Goal: Task Accomplishment & Management: Manage account settings

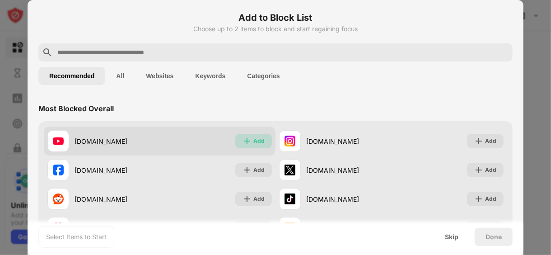
click at [249, 141] on div "Add" at bounding box center [253, 141] width 37 height 14
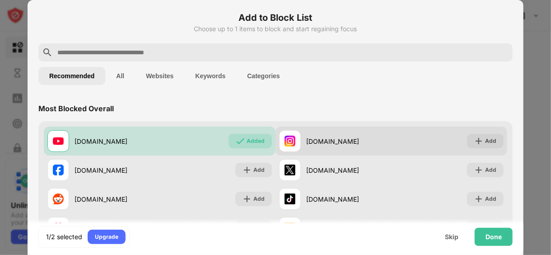
click at [449, 141] on div "instagram.com Add" at bounding box center [391, 140] width 232 height 29
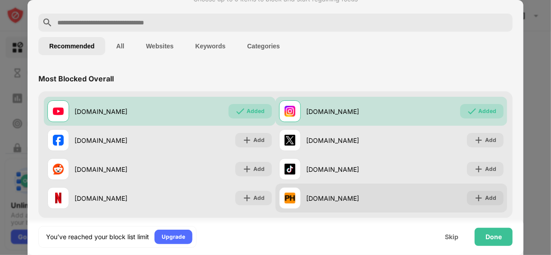
scroll to position [60, 0]
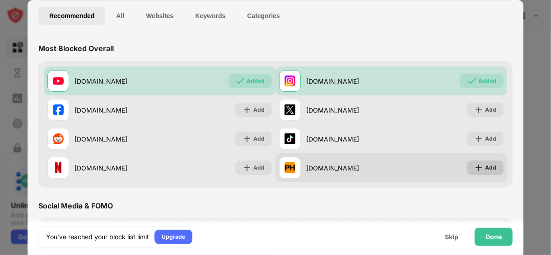
click at [475, 173] on div "Add" at bounding box center [485, 167] width 37 height 14
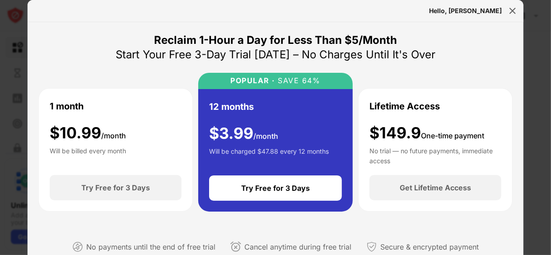
scroll to position [150, 0]
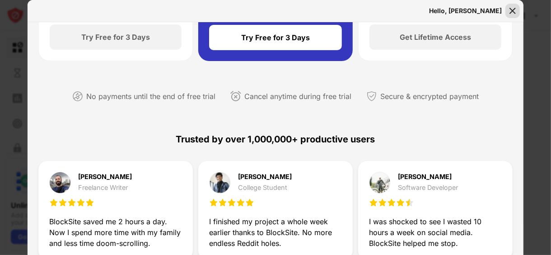
click at [509, 7] on img at bounding box center [512, 10] width 9 height 9
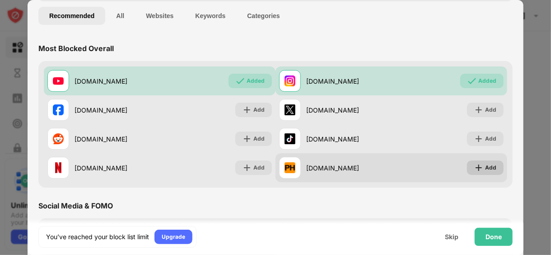
click at [475, 166] on img at bounding box center [478, 167] width 9 height 9
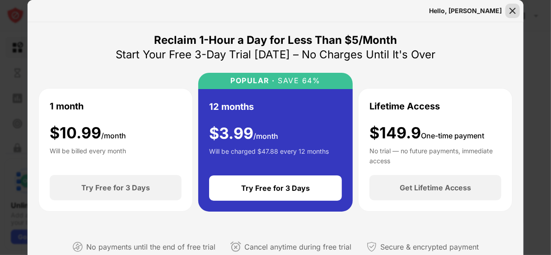
click at [512, 9] on img at bounding box center [512, 10] width 9 height 9
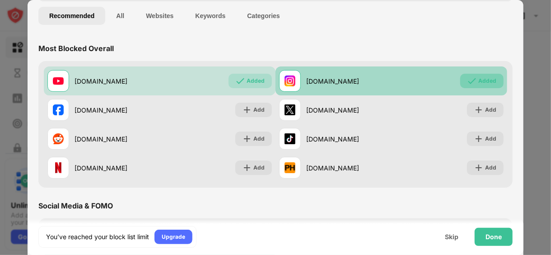
click at [460, 78] on div "Added" at bounding box center [481, 81] width 43 height 14
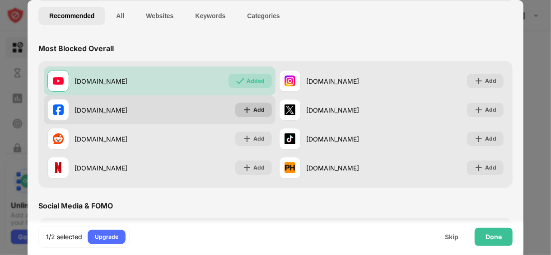
click at [242, 111] on img at bounding box center [246, 109] width 9 height 9
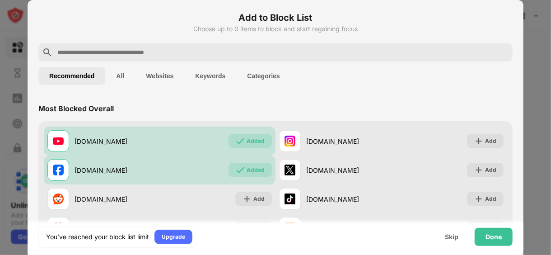
click at [254, 75] on button "Categories" at bounding box center [263, 76] width 54 height 18
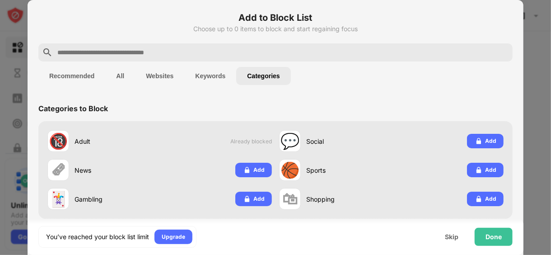
click at [209, 79] on button "Keywords" at bounding box center [210, 76] width 52 height 18
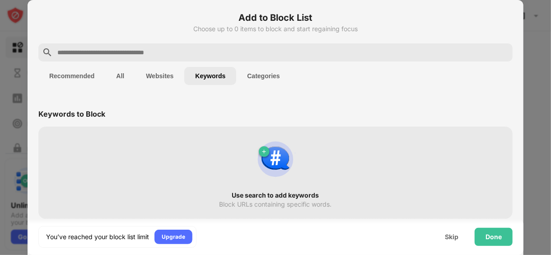
click at [266, 79] on button "Categories" at bounding box center [263, 76] width 54 height 18
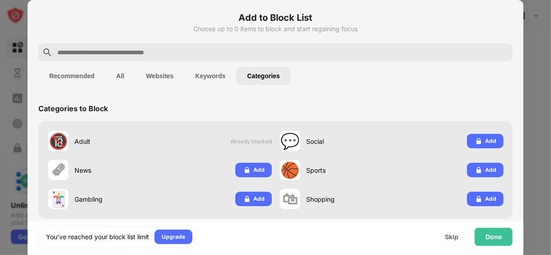
click at [198, 81] on button "Keywords" at bounding box center [210, 76] width 52 height 18
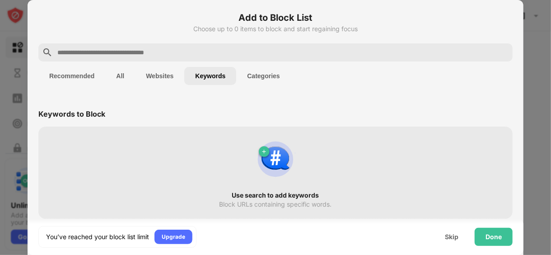
click at [172, 78] on button "Websites" at bounding box center [159, 76] width 49 height 18
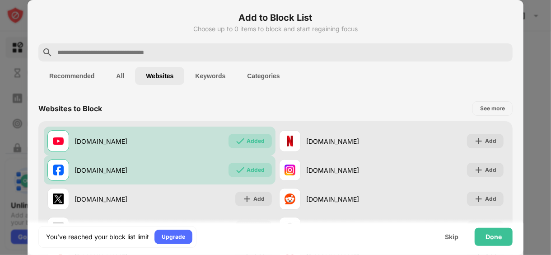
click at [142, 77] on button "Websites" at bounding box center [159, 76] width 49 height 18
click at [213, 79] on button "Keywords" at bounding box center [210, 76] width 52 height 18
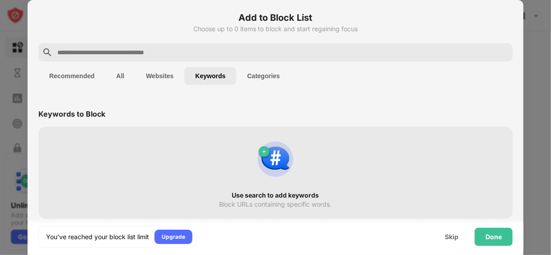
click at [268, 82] on button "Categories" at bounding box center [263, 76] width 54 height 18
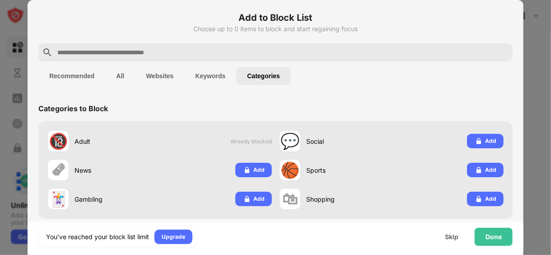
click at [200, 74] on button "Keywords" at bounding box center [210, 76] width 52 height 18
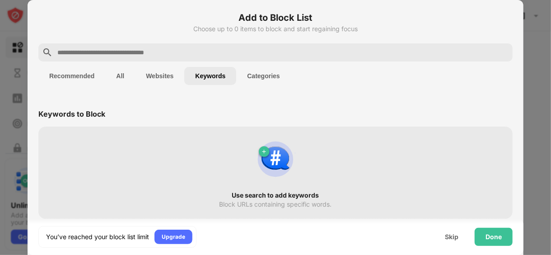
click at [121, 90] on div "Recommended All Websites Keywords Categories" at bounding box center [275, 75] width 474 height 29
click at [157, 72] on button "Websites" at bounding box center [159, 76] width 49 height 18
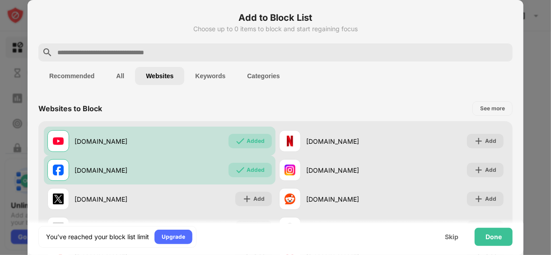
click at [71, 72] on button "Recommended" at bounding box center [71, 76] width 67 height 18
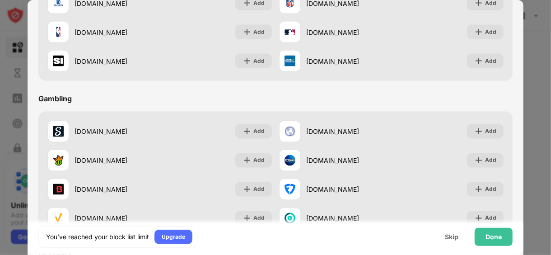
scroll to position [946, 0]
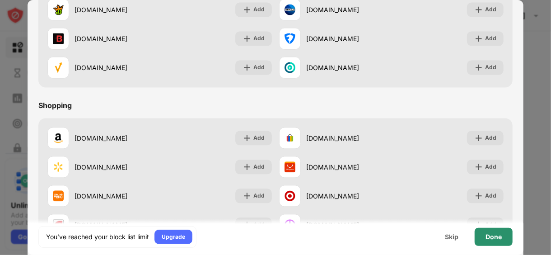
click at [484, 233] on div "Done" at bounding box center [494, 237] width 38 height 18
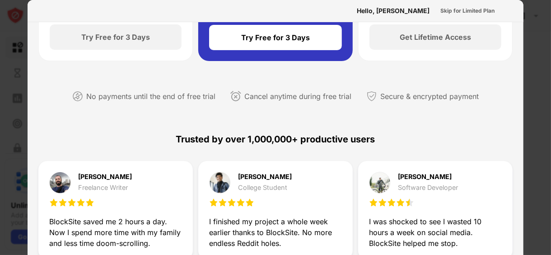
scroll to position [0, 0]
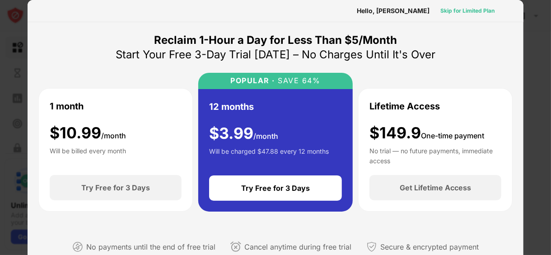
click at [480, 7] on div "Skip for Limited Plan" at bounding box center [467, 10] width 54 height 9
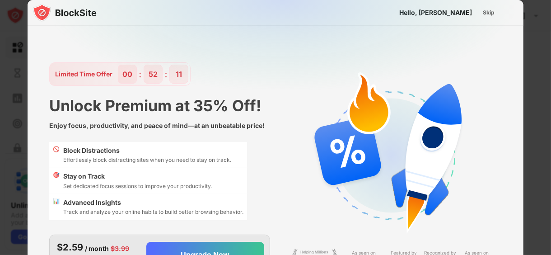
scroll to position [21, 0]
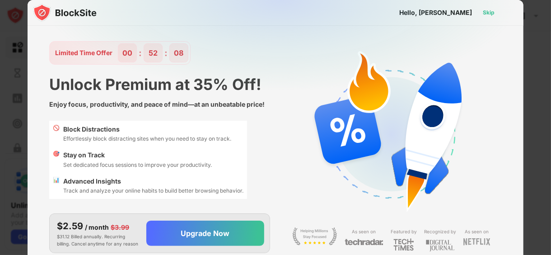
click at [499, 14] on div "Skip" at bounding box center [488, 12] width 26 height 14
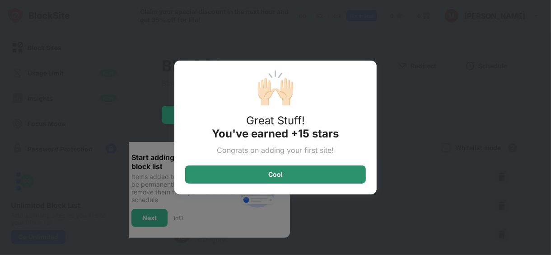
click at [268, 175] on div "Cool" at bounding box center [275, 174] width 14 height 7
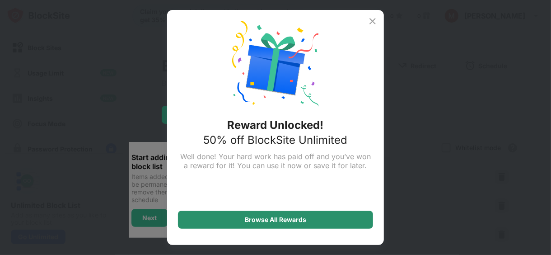
click at [291, 224] on div "Browse All Rewards" at bounding box center [275, 219] width 195 height 18
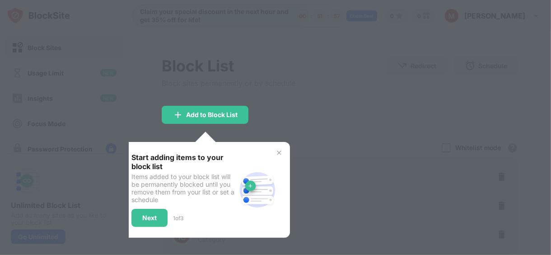
click at [329, 143] on div at bounding box center [275, 127] width 551 height 255
click at [278, 153] on img at bounding box center [278, 152] width 7 height 7
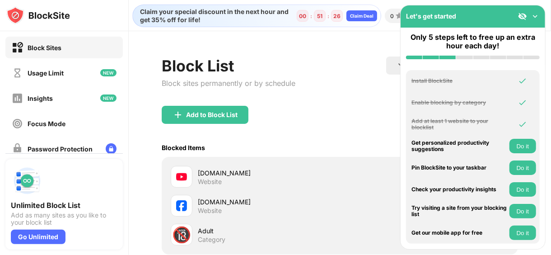
click at [522, 207] on button "Do it" at bounding box center [522, 211] width 27 height 14
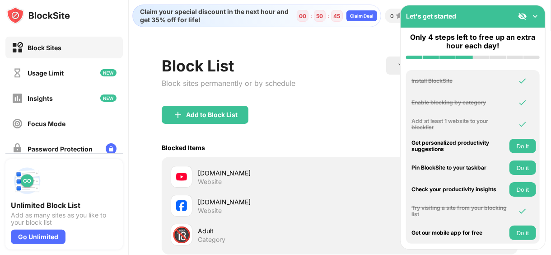
click at [536, 14] on img at bounding box center [535, 16] width 9 height 9
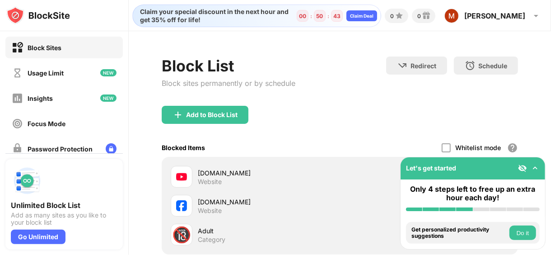
scroll to position [101, 0]
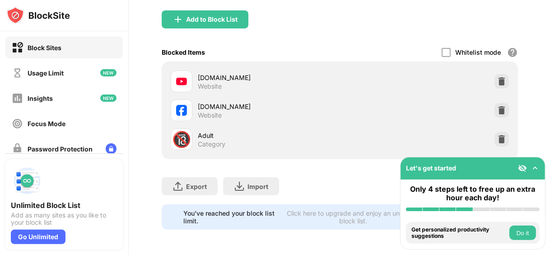
click at [540, 166] on div "Let's get started" at bounding box center [473, 168] width 144 height 22
click at [537, 166] on img at bounding box center [535, 167] width 9 height 9
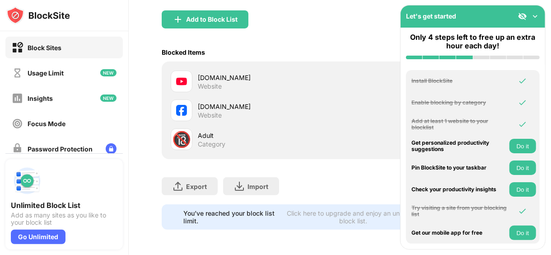
click at [538, 19] on img at bounding box center [535, 16] width 9 height 9
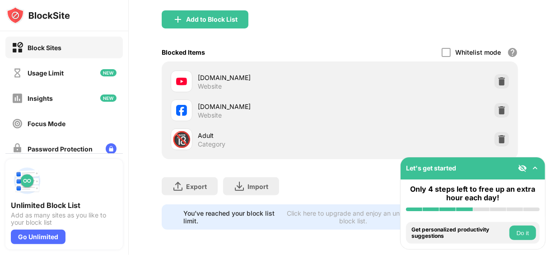
click at [466, 43] on div "Whitelist mode Block all websites except for those in your whitelist. Whitelist…" at bounding box center [480, 52] width 76 height 19
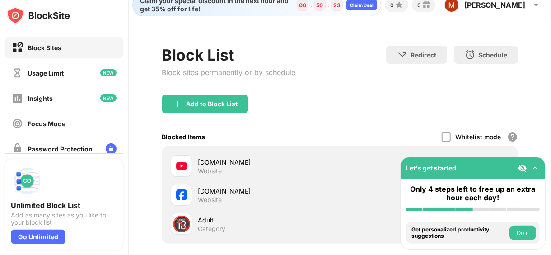
scroll to position [0, 0]
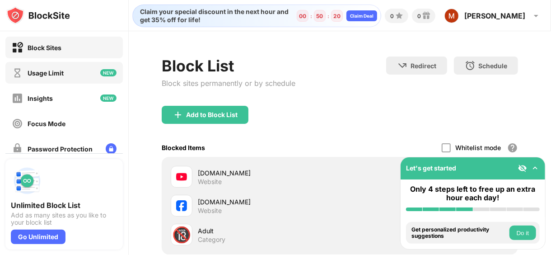
click at [68, 79] on div "Usage Limit" at bounding box center [63, 73] width 117 height 22
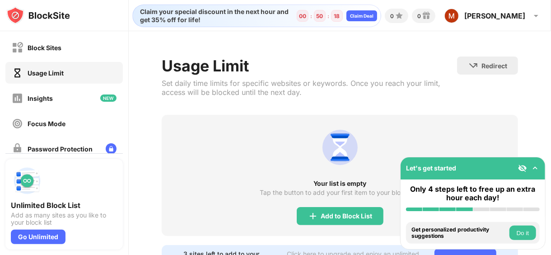
scroll to position [46, 0]
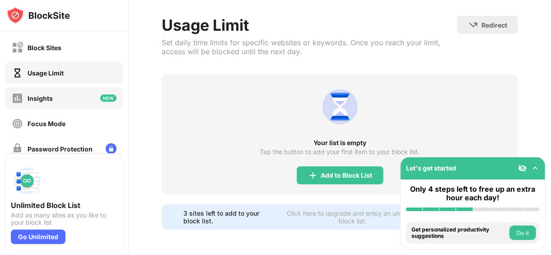
click at [52, 94] on div "Insights" at bounding box center [40, 98] width 25 height 8
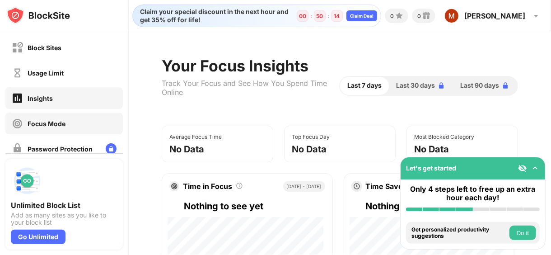
scroll to position [60, 0]
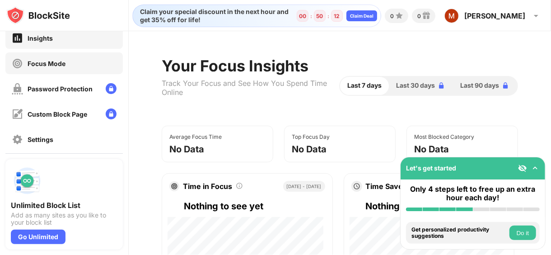
click at [45, 65] on div "Focus Mode" at bounding box center [47, 64] width 38 height 8
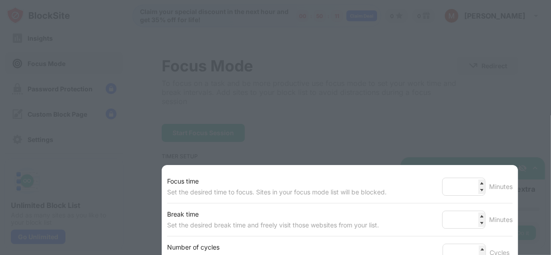
scroll to position [120, 0]
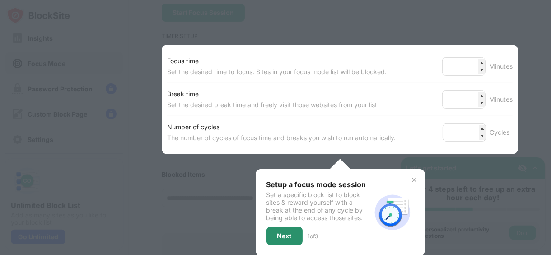
click at [281, 228] on div "Next" at bounding box center [284, 236] width 36 height 18
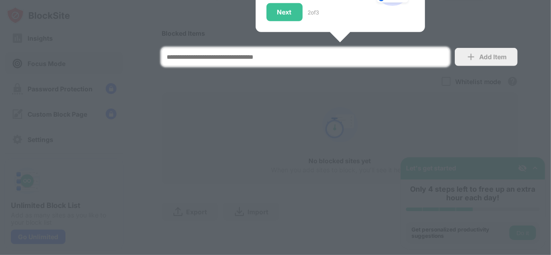
drag, startPoint x: 468, startPoint y: 96, endPoint x: 464, endPoint y: 92, distance: 5.4
click at [467, 96] on div at bounding box center [275, 127] width 551 height 255
click at [390, 117] on div at bounding box center [275, 127] width 551 height 255
click at [286, 9] on div "Next" at bounding box center [284, 12] width 36 height 18
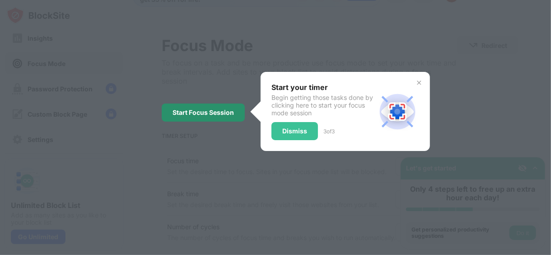
click at [219, 113] on div "Start Focus Session" at bounding box center [202, 112] width 61 height 7
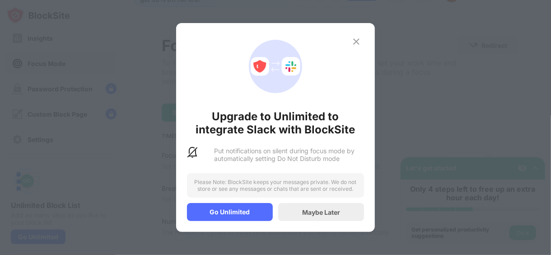
click at [361, 37] on img at bounding box center [356, 41] width 11 height 11
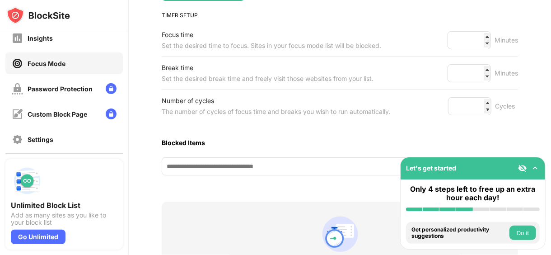
scroll to position [201, 0]
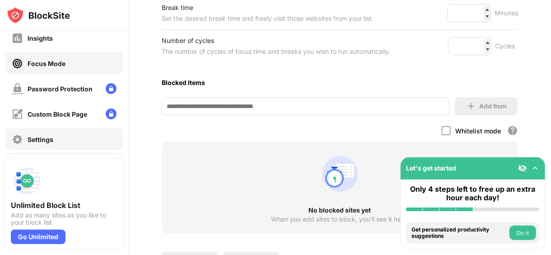
click at [60, 144] on div "Settings" at bounding box center [63, 139] width 117 height 22
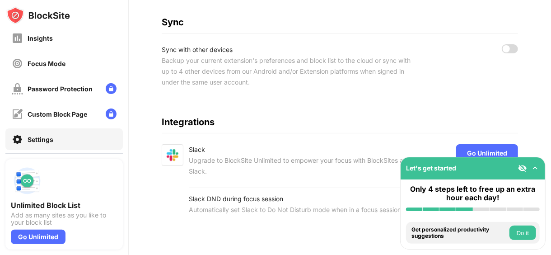
scroll to position [329, 0]
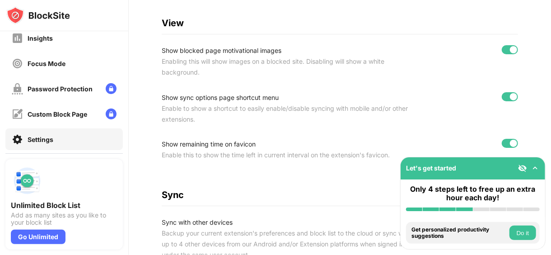
click at [537, 170] on img at bounding box center [535, 167] width 9 height 9
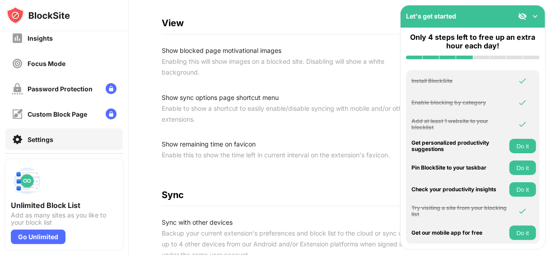
click at [533, 15] on img at bounding box center [535, 16] width 9 height 9
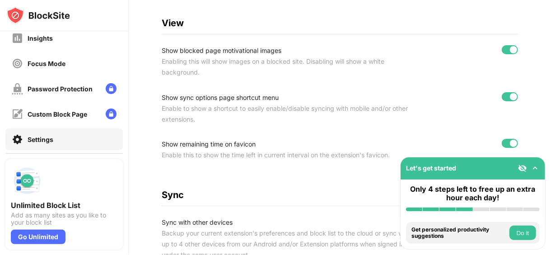
click at [541, 163] on div "Let's get started" at bounding box center [473, 168] width 144 height 22
click at [531, 173] on div "Let's get started" at bounding box center [473, 168] width 144 height 22
click at [535, 170] on img at bounding box center [535, 167] width 9 height 9
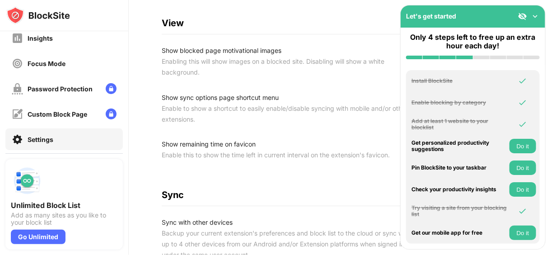
click at [322, 166] on div "Settings Enable in Incognito Mode General Enable BlockSite shortcut option usin…" at bounding box center [340, 64] width 356 height 675
click at [531, 16] on img at bounding box center [535, 16] width 9 height 9
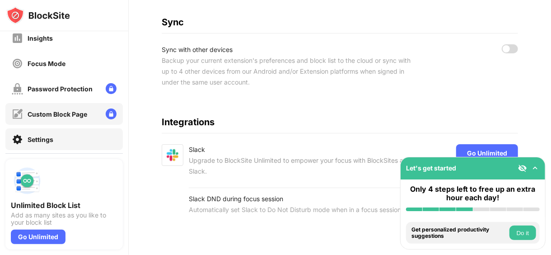
scroll to position [0, 0]
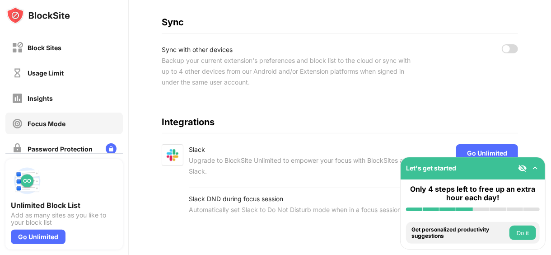
click at [70, 119] on div "Focus Mode" at bounding box center [63, 123] width 117 height 22
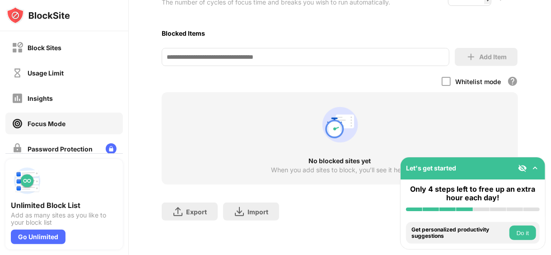
scroll to position [195, 0]
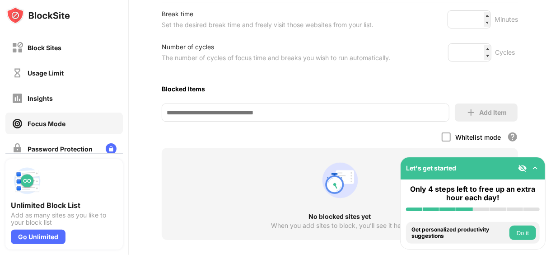
click at [51, 106] on div "Insights" at bounding box center [63, 98] width 117 height 22
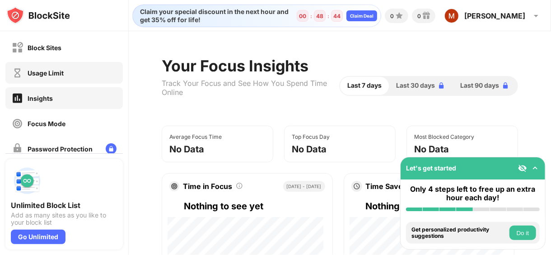
click at [53, 67] on div "Usage Limit" at bounding box center [38, 72] width 52 height 11
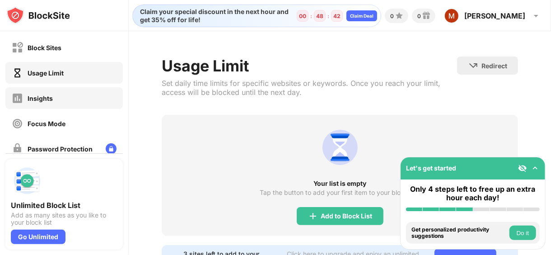
click at [70, 101] on div "Insights" at bounding box center [63, 98] width 117 height 22
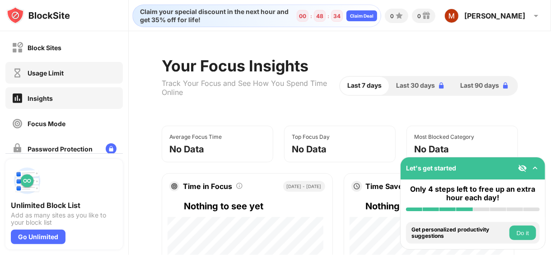
click at [45, 75] on div "Usage Limit" at bounding box center [46, 73] width 36 height 8
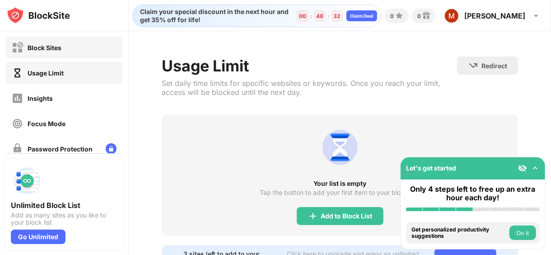
click at [26, 49] on div "Block Sites" at bounding box center [37, 47] width 50 height 11
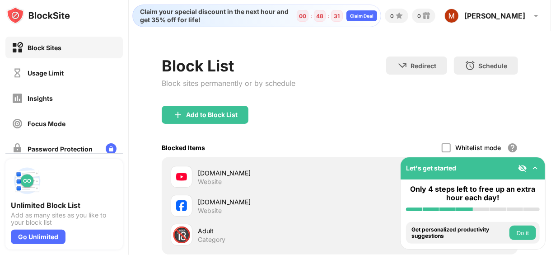
scroll to position [101, 0]
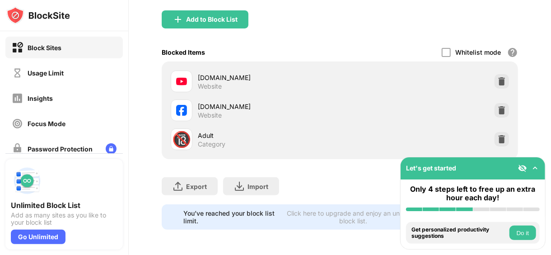
click at [523, 168] on img at bounding box center [522, 167] width 9 height 9
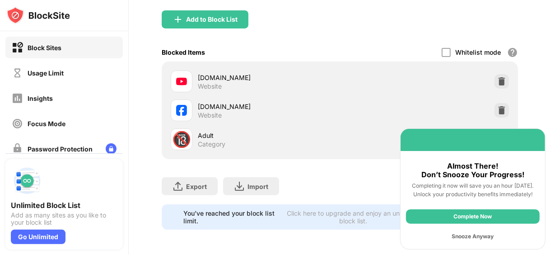
click at [488, 219] on div "Complete Now" at bounding box center [473, 216] width 134 height 14
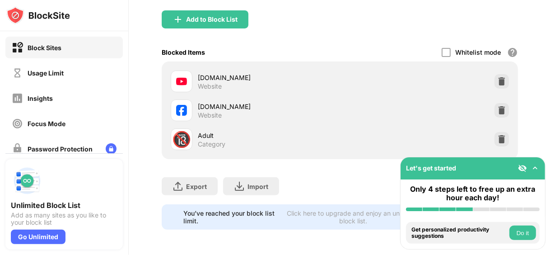
click at [522, 230] on button "Do it" at bounding box center [522, 232] width 27 height 14
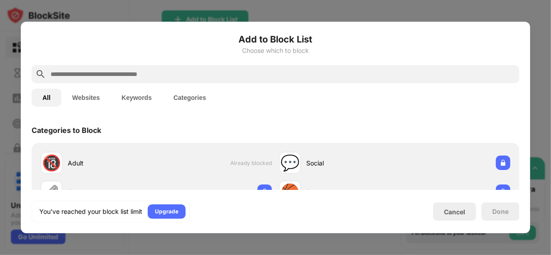
click at [498, 215] on div "Done" at bounding box center [500, 211] width 38 height 18
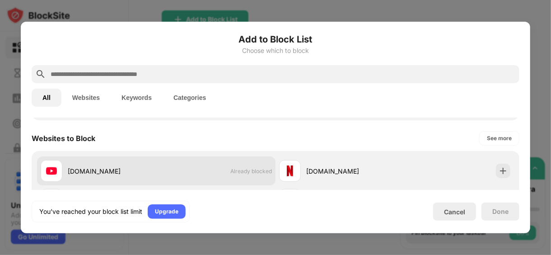
scroll to position [181, 0]
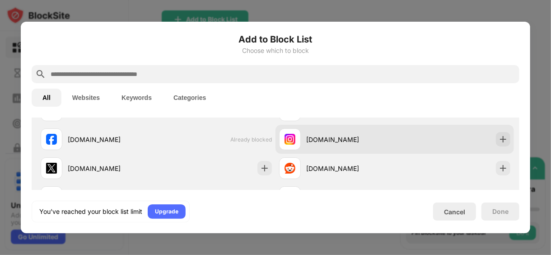
click at [316, 146] on div "instagram.com" at bounding box center [337, 139] width 116 height 22
click at [499, 141] on img at bounding box center [503, 139] width 9 height 9
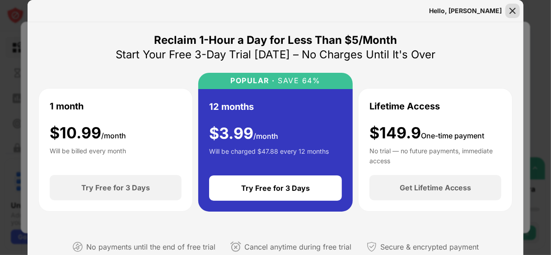
click at [511, 17] on div at bounding box center [512, 11] width 14 height 14
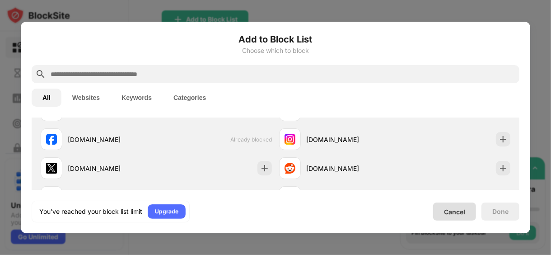
click at [442, 211] on div "Cancel" at bounding box center [454, 211] width 43 height 18
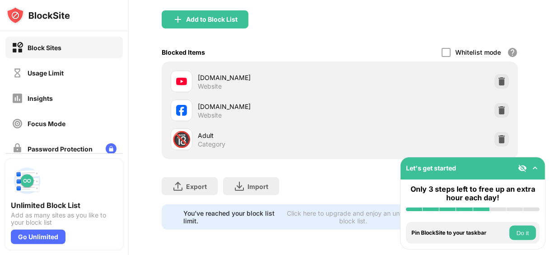
click at [516, 228] on button "Do it" at bounding box center [522, 232] width 27 height 14
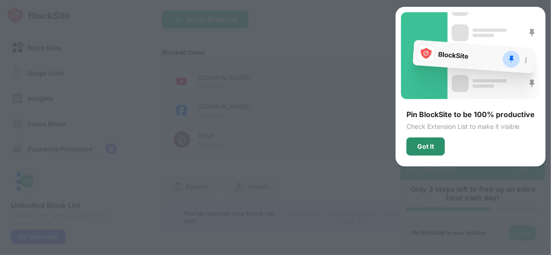
click at [432, 143] on div "Got It" at bounding box center [425, 146] width 17 height 7
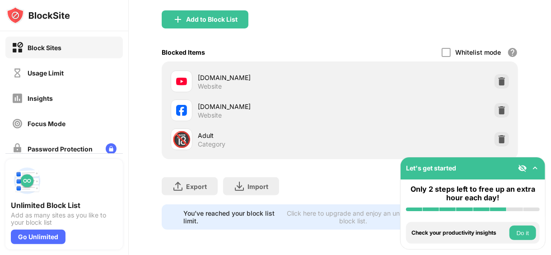
click at [531, 247] on div "Install BlockSite Enable blocking by category Add at least 1 website to your bl…" at bounding box center [473, 232] width 144 height 33
click at [520, 237] on button "Do it" at bounding box center [522, 232] width 27 height 14
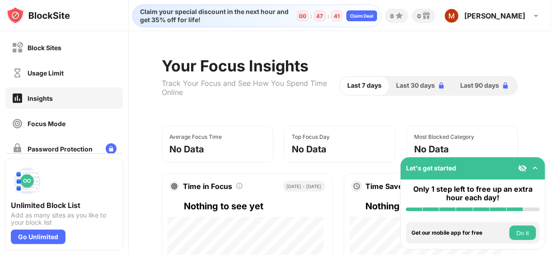
click at [523, 237] on button "Do it" at bounding box center [522, 232] width 27 height 14
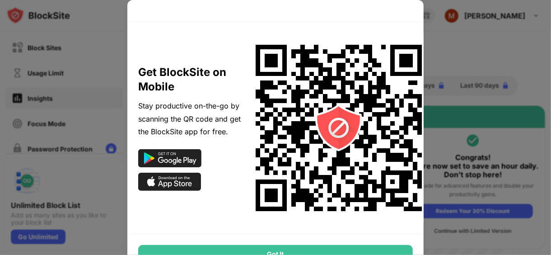
click at [322, 246] on div "Got It" at bounding box center [275, 254] width 275 height 18
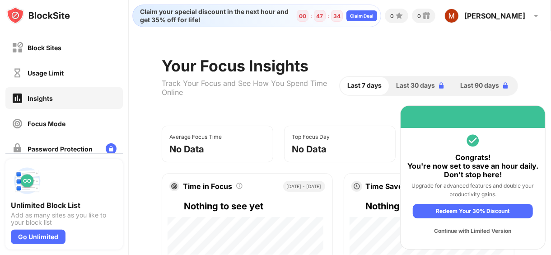
click at [459, 232] on div "Continue with Limited Version" at bounding box center [473, 231] width 120 height 14
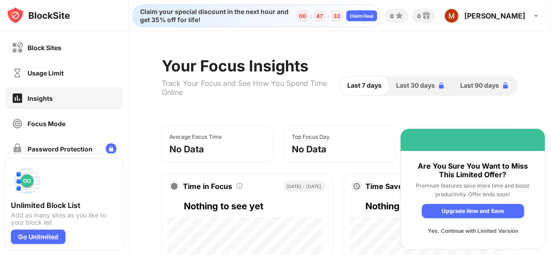
click at [459, 232] on div "Yes, Continue with Limited Version" at bounding box center [473, 231] width 103 height 14
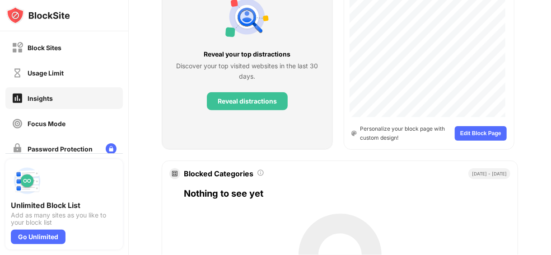
scroll to position [210, 0]
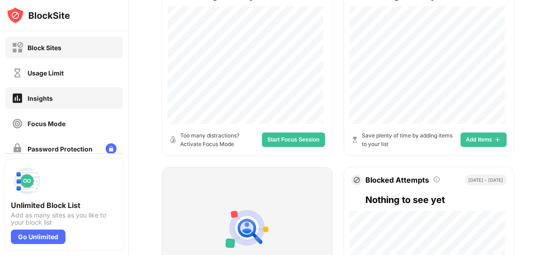
click at [45, 42] on div "Block Sites" at bounding box center [37, 47] width 50 height 11
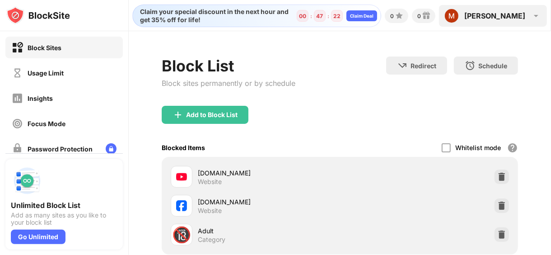
click at [524, 14] on div "MOHAMED" at bounding box center [494, 15] width 61 height 9
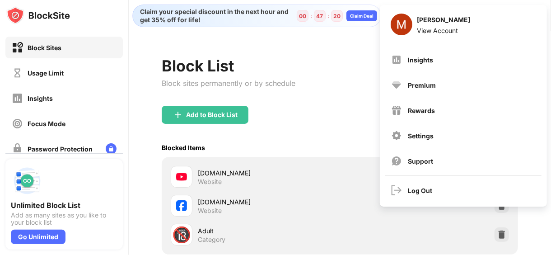
click at [297, 138] on div "Blocked Items Whitelist mode Block all websites except for those in your whitel…" at bounding box center [340, 147] width 356 height 19
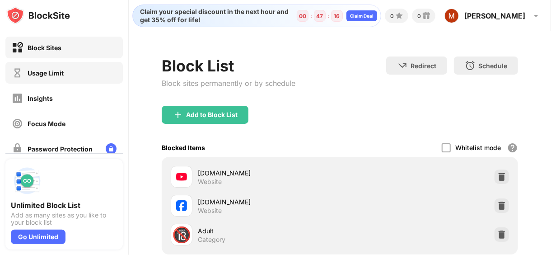
click at [63, 72] on div "Usage Limit" at bounding box center [46, 73] width 36 height 8
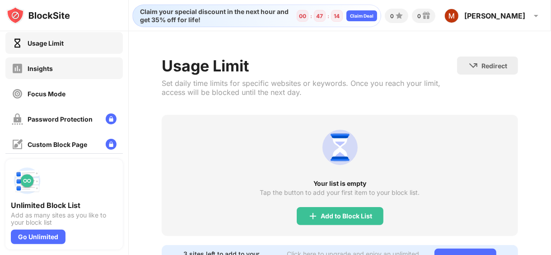
click at [41, 61] on div "Insights" at bounding box center [63, 68] width 117 height 22
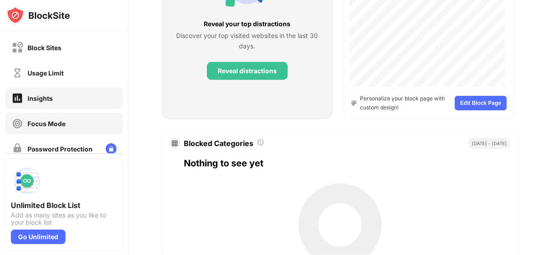
click at [81, 126] on div "Focus Mode" at bounding box center [63, 123] width 117 height 22
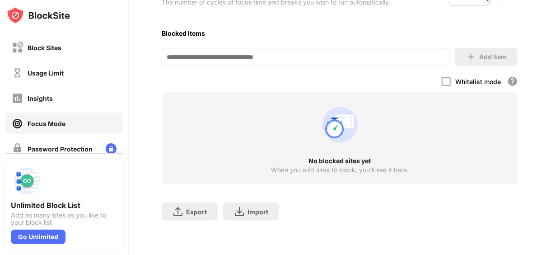
scroll to position [120, 0]
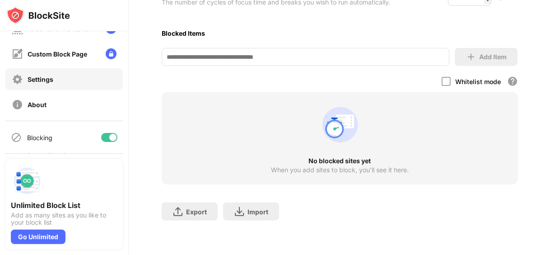
click at [92, 87] on div "Settings" at bounding box center [63, 79] width 117 height 22
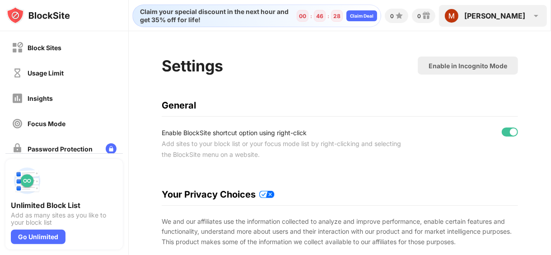
click at [513, 14] on div "MOHAMED" at bounding box center [494, 15] width 61 height 9
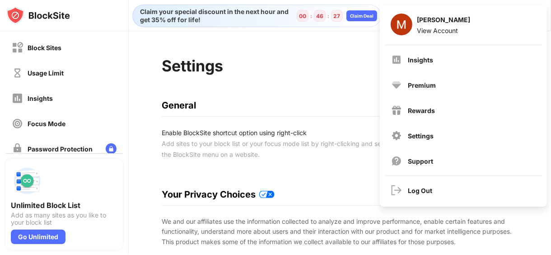
drag, startPoint x: 311, startPoint y: 112, endPoint x: 293, endPoint y: 114, distance: 18.1
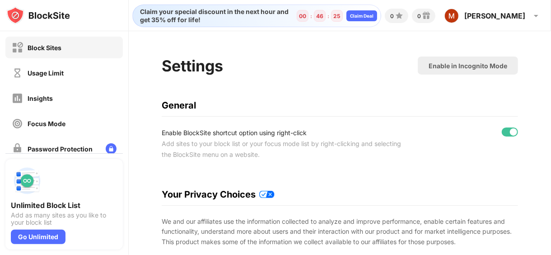
click at [55, 41] on div "Block Sites" at bounding box center [63, 48] width 117 height 22
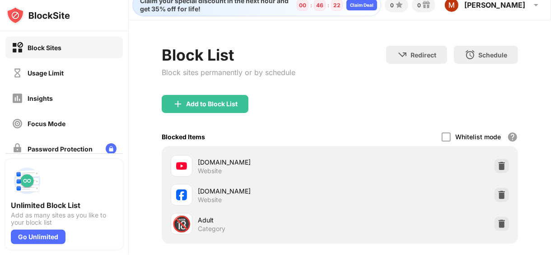
scroll to position [101, 0]
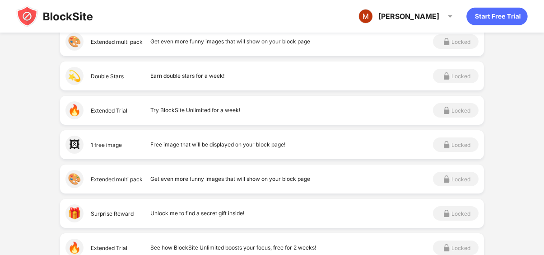
scroll to position [301, 0]
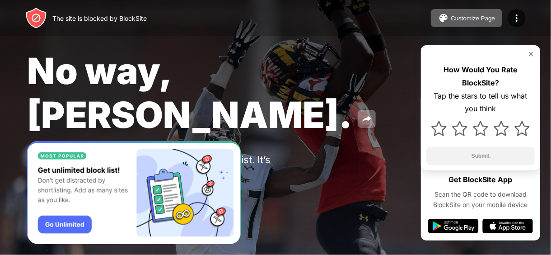
click at [532, 52] on img at bounding box center [530, 54] width 7 height 7
